Goal: Task Accomplishment & Management: Use online tool/utility

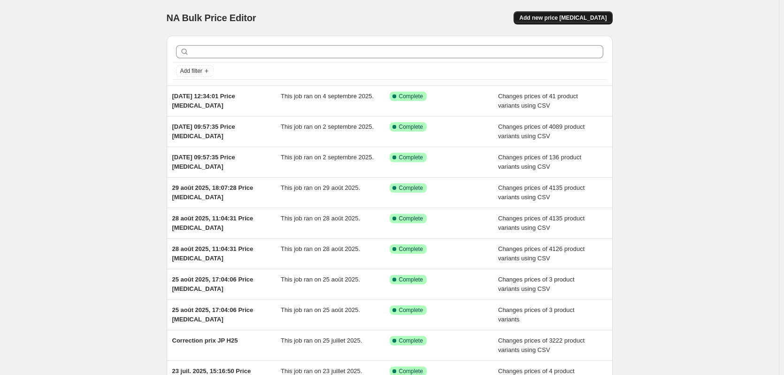
click at [561, 16] on span "Add new price [MEDICAL_DATA]" at bounding box center [562, 18] width 87 height 8
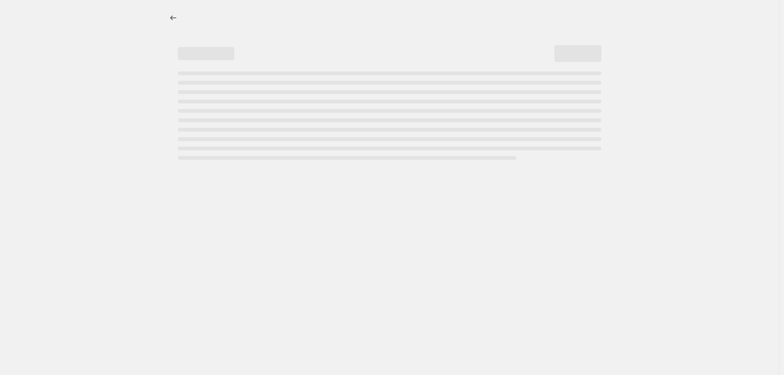
select select "percentage"
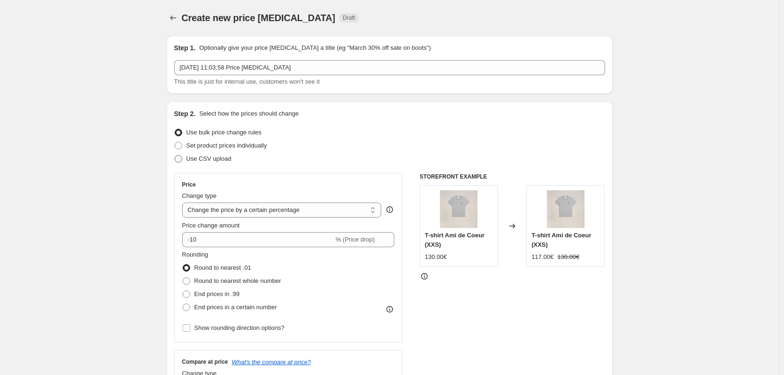
click at [218, 157] on span "Use CSV upload" at bounding box center [208, 158] width 45 height 7
click at [175, 155] on input "Use CSV upload" at bounding box center [175, 155] width 0 height 0
radio input "true"
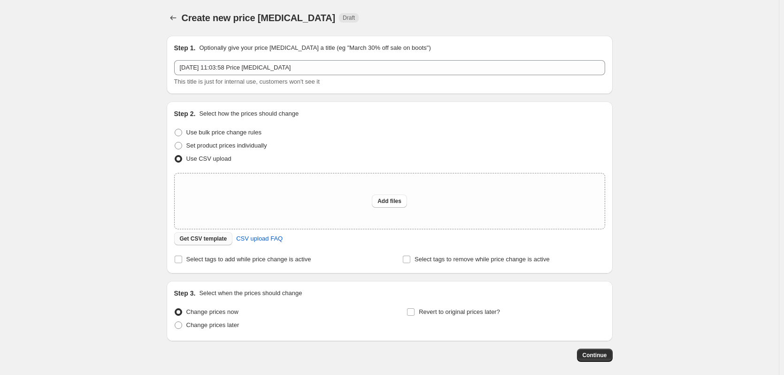
click at [199, 238] on span "Get CSV template" at bounding box center [203, 239] width 47 height 8
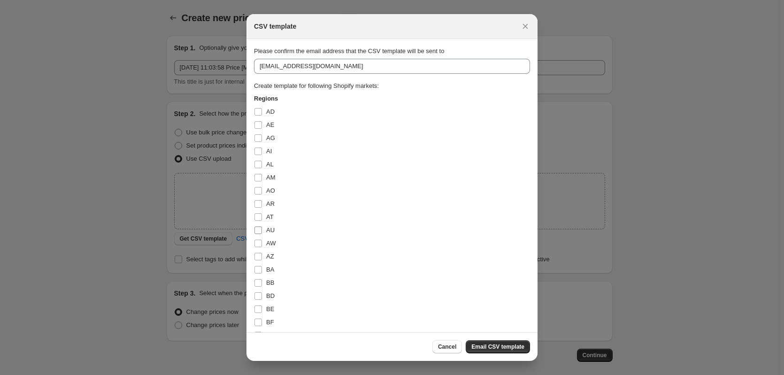
click at [256, 230] on input "AU" at bounding box center [258, 230] width 8 height 8
checkbox input "true"
click at [258, 218] on input "AT" at bounding box center [258, 217] width 8 height 8
checkbox input "true"
click at [258, 308] on input "BE" at bounding box center [258, 309] width 8 height 8
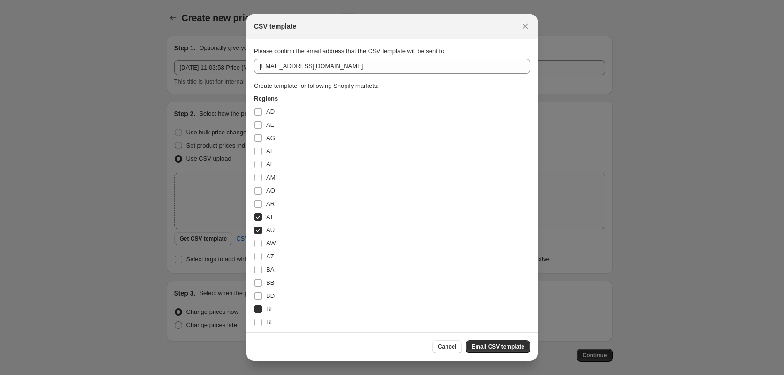
checkbox input "true"
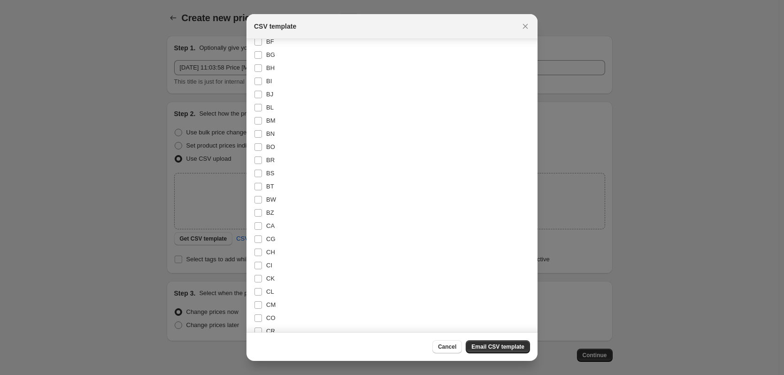
scroll to position [281, 0]
click at [258, 230] on label "CA" at bounding box center [264, 225] width 21 height 13
click at [258, 229] on input "CA" at bounding box center [258, 226] width 8 height 8
checkbox input "true"
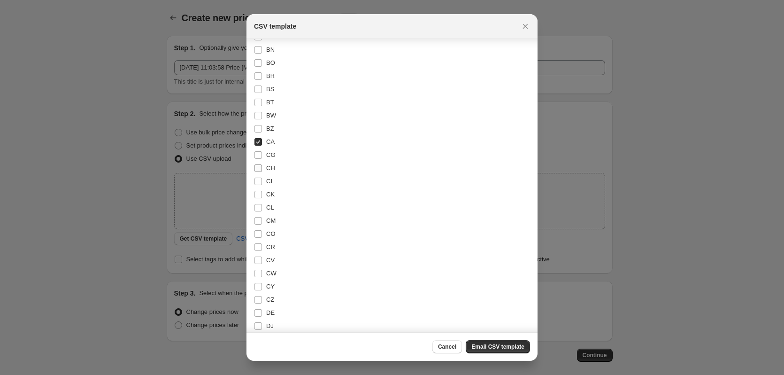
click at [258, 174] on label "CH" at bounding box center [264, 167] width 21 height 13
click at [258, 172] on input "CH" at bounding box center [258, 168] width 8 height 8
checkbox input "true"
click at [256, 311] on input "DE" at bounding box center [258, 313] width 8 height 8
checkbox input "true"
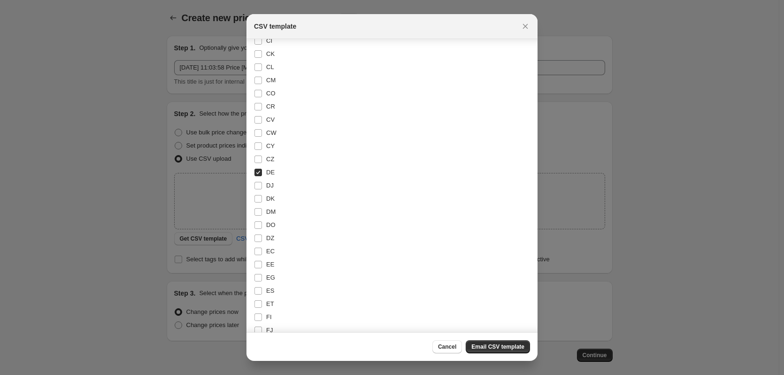
scroll to position [505, 0]
click at [259, 288] on input "ES" at bounding box center [258, 290] width 8 height 8
checkbox input "true"
click at [256, 275] on input "[GEOGRAPHIC_DATA]" at bounding box center [258, 275] width 8 height 8
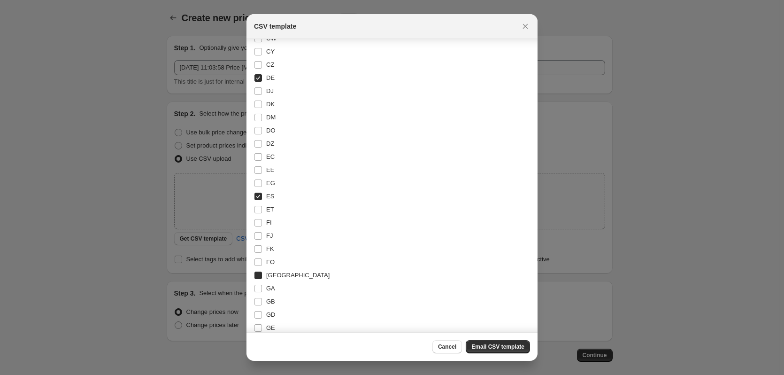
checkbox input "true"
click at [258, 278] on input "GB" at bounding box center [258, 279] width 8 height 8
checkbox input "true"
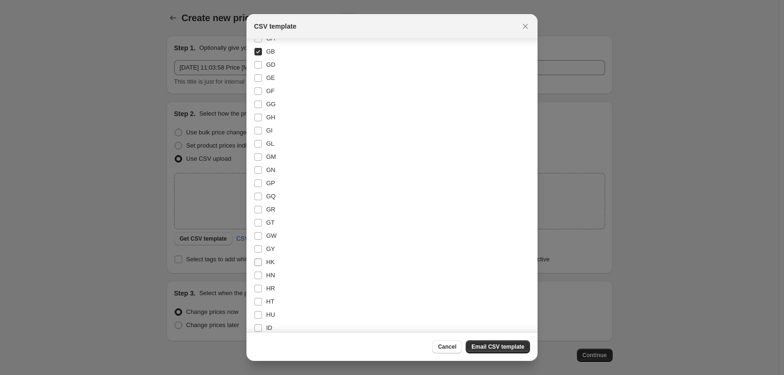
click at [259, 260] on input "HK" at bounding box center [258, 262] width 8 height 8
checkbox input "true"
click at [259, 271] on input "IT" at bounding box center [258, 275] width 8 height 8
checkbox input "true"
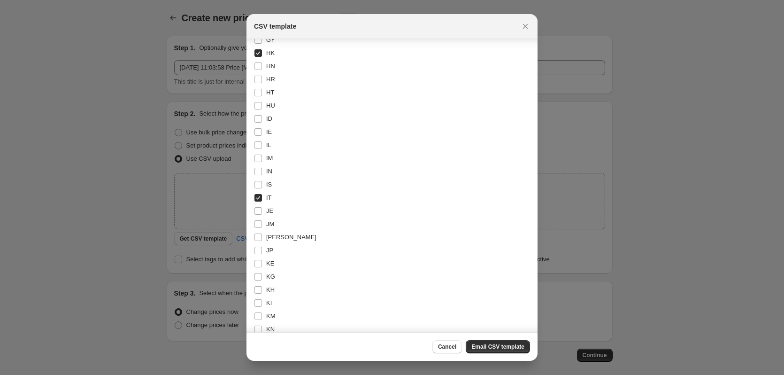
scroll to position [1058, 0]
click at [259, 253] on span ":r2a:" at bounding box center [258, 249] width 8 height 8
click at [259, 253] on input "JP" at bounding box center [258, 250] width 8 height 8
checkbox input "true"
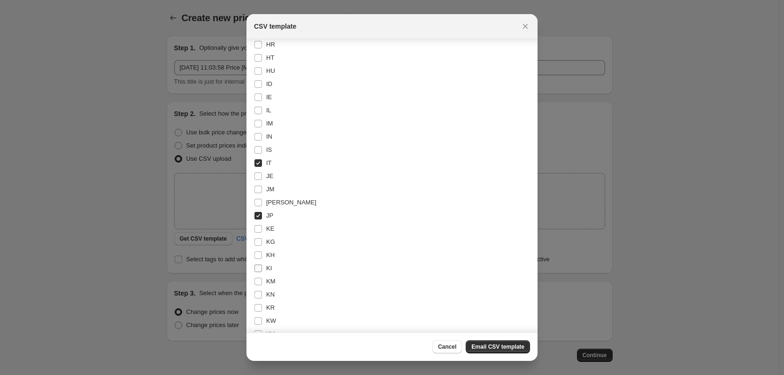
click at [254, 306] on input "KR" at bounding box center [258, 308] width 8 height 8
checkbox input "true"
click at [259, 326] on input "MO" at bounding box center [258, 330] width 8 height 8
checkbox input "true"
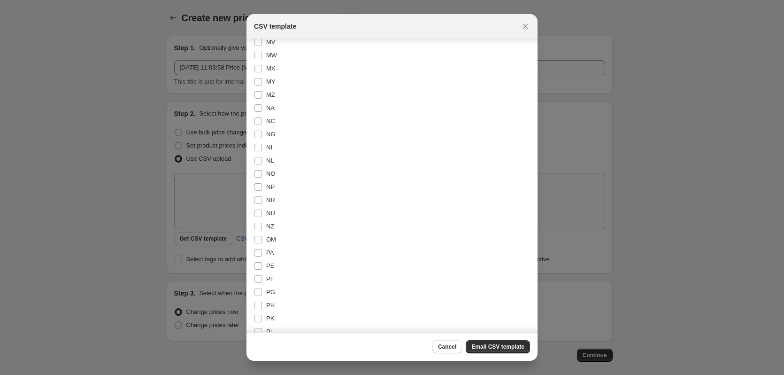
scroll to position [1726, 0]
click at [259, 302] on input "PH" at bounding box center [258, 305] width 8 height 8
checkbox input "true"
click at [259, 290] on input "SG" at bounding box center [258, 291] width 8 height 8
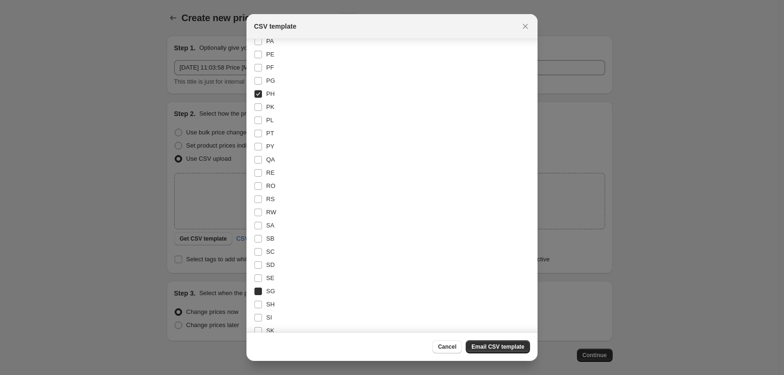
checkbox input "true"
click at [259, 291] on label "TH" at bounding box center [264, 296] width 20 height 13
click at [259, 293] on input "TH" at bounding box center [258, 297] width 8 height 8
checkbox input "true"
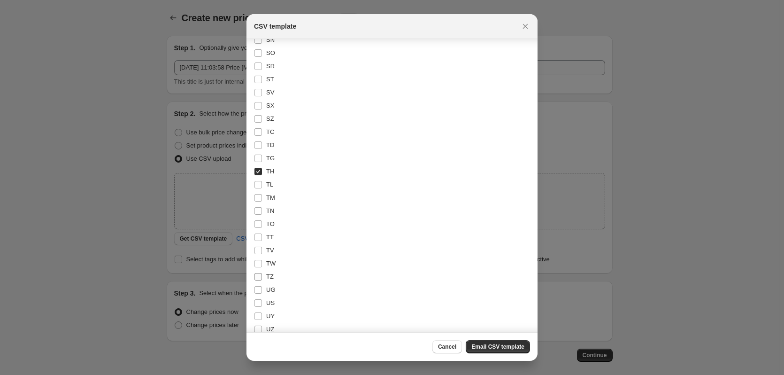
scroll to position [2267, 0]
click at [258, 264] on input "TW" at bounding box center [258, 263] width 8 height 8
checkbox input "true"
click at [259, 131] on input "US" at bounding box center [258, 132] width 8 height 8
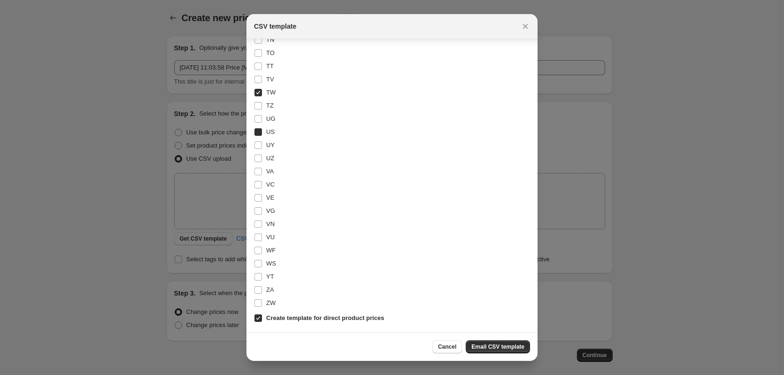
checkbox input "true"
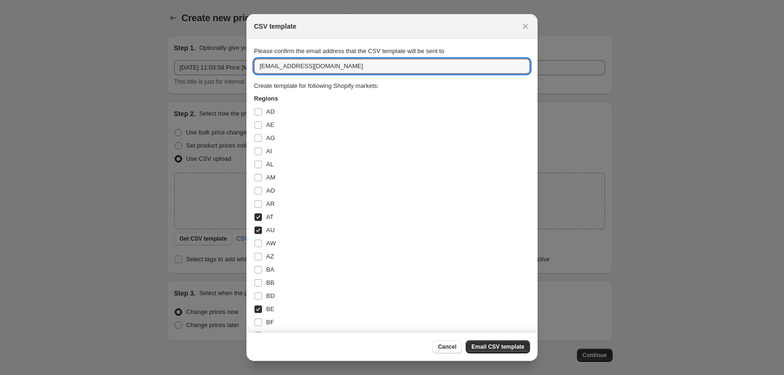
drag, startPoint x: 281, startPoint y: 66, endPoint x: 178, endPoint y: 52, distance: 103.7
type input "[EMAIL_ADDRESS][DOMAIN_NAME]"
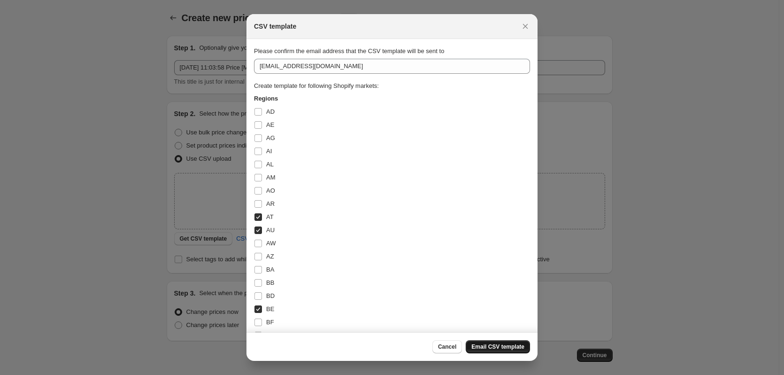
click at [489, 342] on button "Email CSV template" at bounding box center [498, 346] width 64 height 13
